Goal: Transaction & Acquisition: Purchase product/service

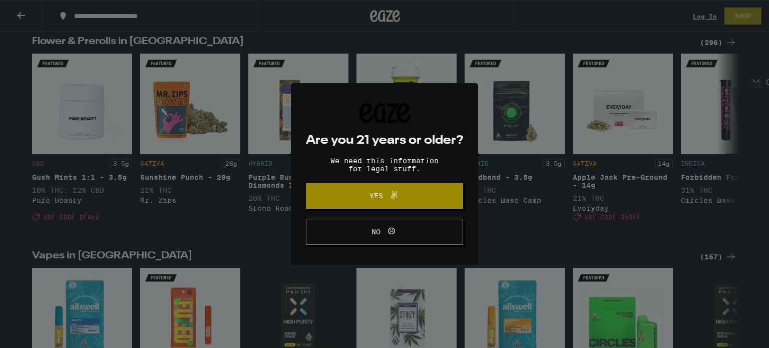
click at [507, 215] on div "Are you 21 years or older? We need this information for legal stuff. Yes No" at bounding box center [384, 174] width 769 height 348
click at [423, 228] on button "No" at bounding box center [384, 232] width 157 height 26
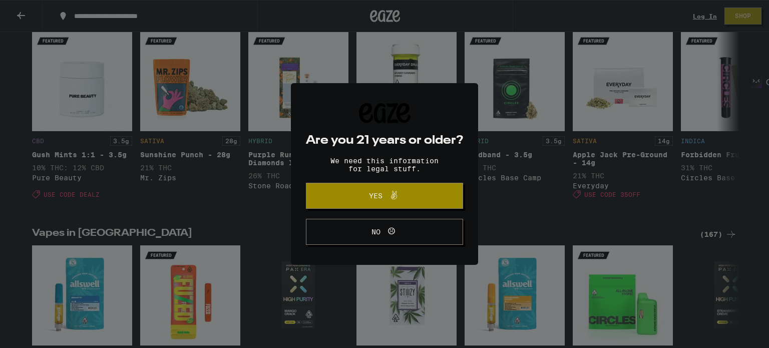
click at [399, 187] on button "Yes" at bounding box center [384, 196] width 157 height 26
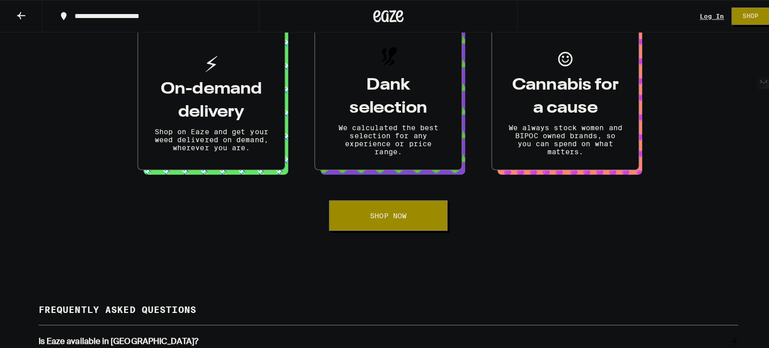
scroll to position [1575, 0]
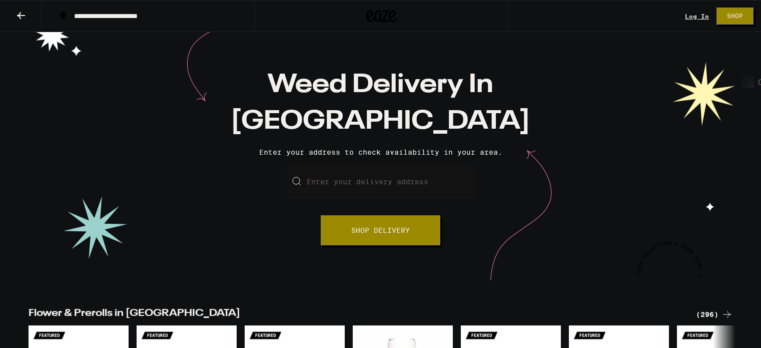
scroll to position [135, 0]
